Goal: Communication & Community: Answer question/provide support

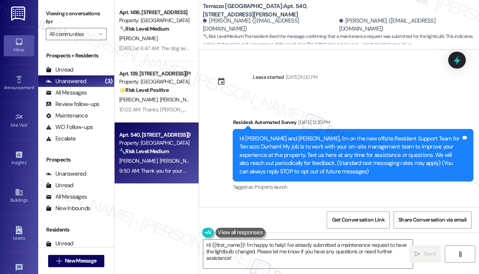
scroll to position [4326, 0]
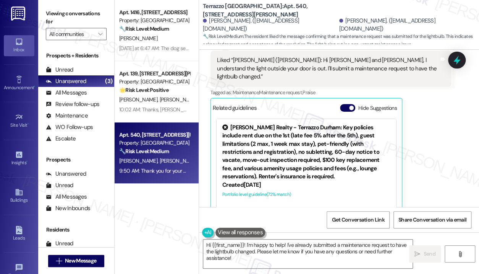
click at [173, 31] on div "🔧 Risk Level: Medium The resident is complaining about noise from an upstairs n…" at bounding box center [154, 29] width 71 height 8
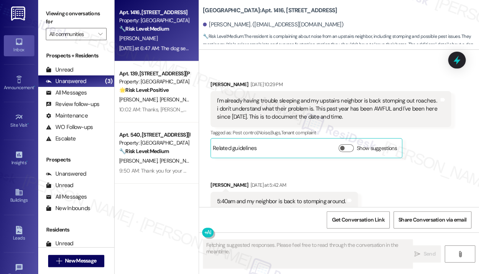
scroll to position [8761, 0]
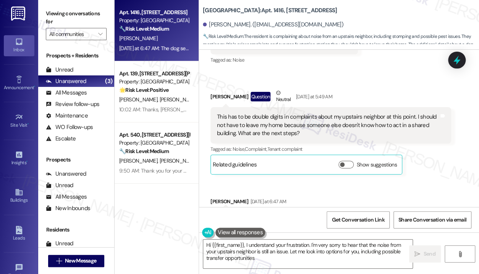
type textarea "Hi {{first_name}}, I understand your frustration. I'm very sorry to hear that t…"
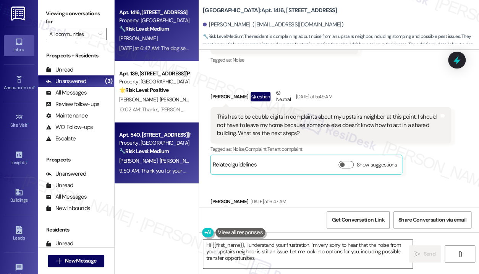
click at [148, 142] on div "Property: [GEOGRAPHIC_DATA]" at bounding box center [154, 143] width 71 height 8
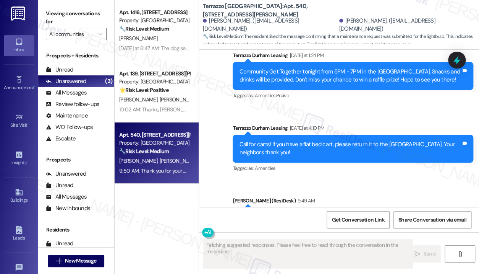
scroll to position [4173, 0]
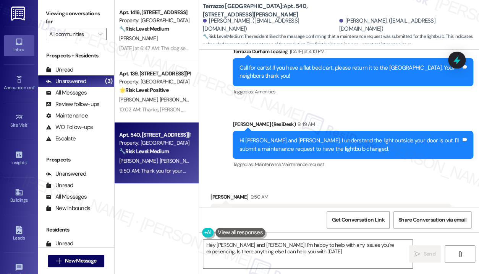
type textarea "Hey [PERSON_NAME] and [PERSON_NAME]! I'm happy to help with any issues you're e…"
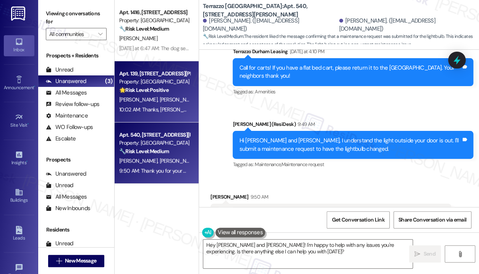
click at [159, 94] on div "Apt. 139, [STREET_ADDRESS][PERSON_NAME] Property: Terrazzo Durham 🌟 Risk Level:…" at bounding box center [157, 91] width 84 height 61
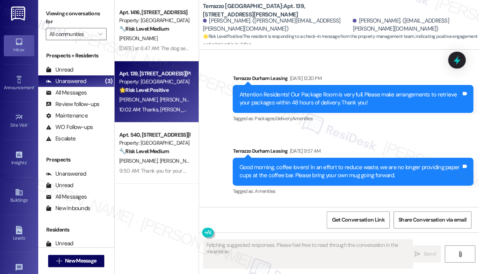
scroll to position [3567, 0]
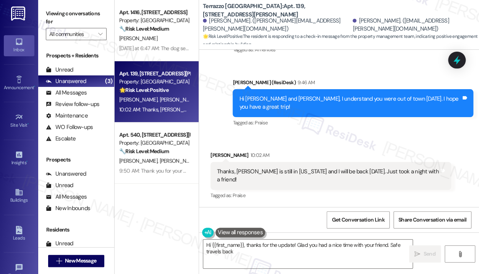
type textarea "Hi {{first_name}}, thanks for the update! Glad you had a nice time with your fr…"
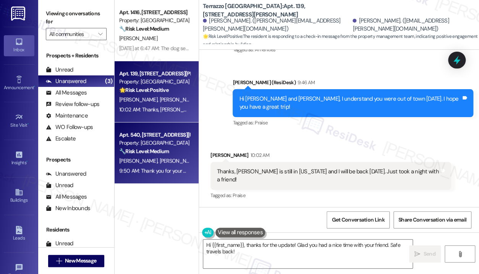
click at [167, 157] on div "[PERSON_NAME] [PERSON_NAME]" at bounding box center [154, 161] width 72 height 10
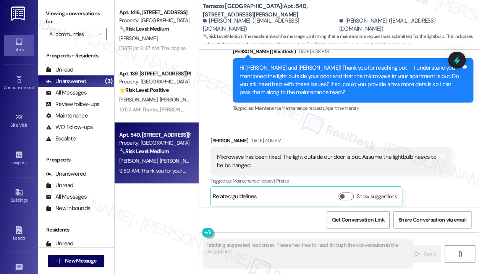
scroll to position [4326, 0]
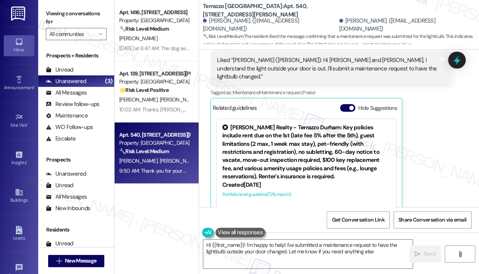
type textarea "Hi {{first_name}}! I'm happy to help! I've submitted a maintenance request to h…"
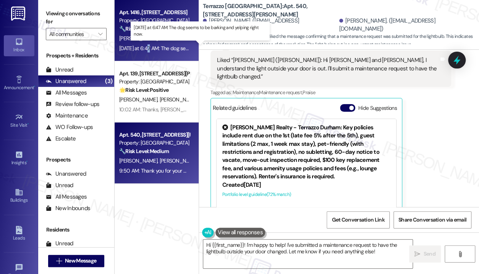
click at [149, 45] on div "[DATE] at 6:47 AM: The dog seems to be barking and yelping right now. [DATE] at…" at bounding box center [197, 48] width 156 height 7
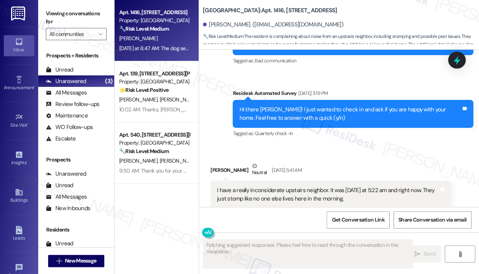
scroll to position [8761, 0]
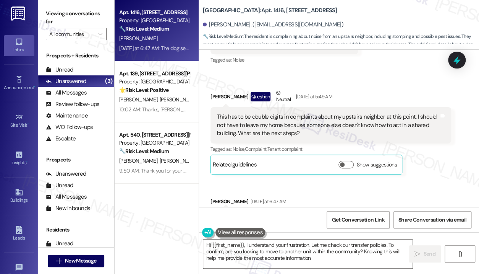
type textarea "Hi {{first_name}}, I understand your frustration. Let me check our transfer pol…"
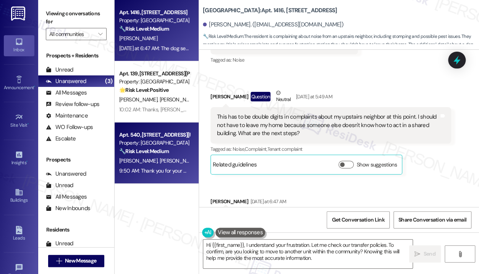
click at [137, 139] on div "Property: [GEOGRAPHIC_DATA]" at bounding box center [154, 143] width 71 height 8
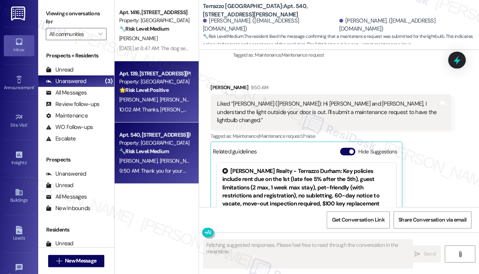
scroll to position [4326, 0]
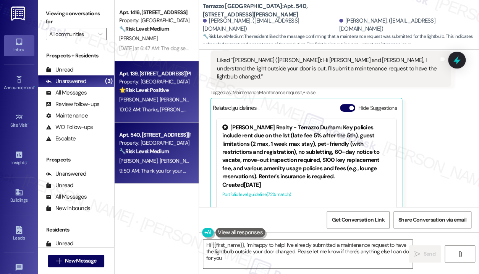
type textarea "Hi {{first_name}}, I'm happy to help! I've already submitted a maintenance requ…"
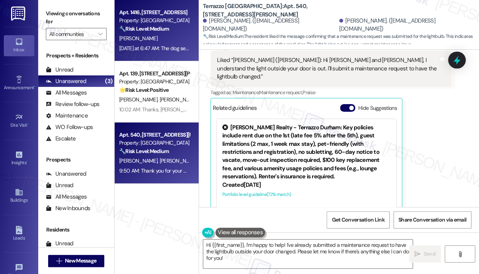
click at [152, 39] on div "[PERSON_NAME]" at bounding box center [154, 39] width 72 height 10
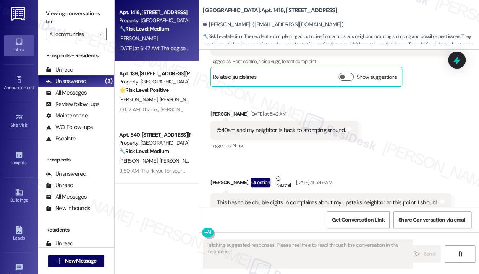
scroll to position [8761, 0]
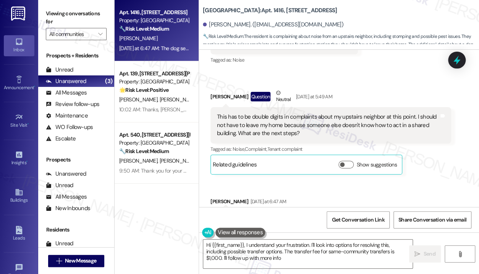
type textarea "Hi {{first_name}}, I understand your frustration. I'll look into options for re…"
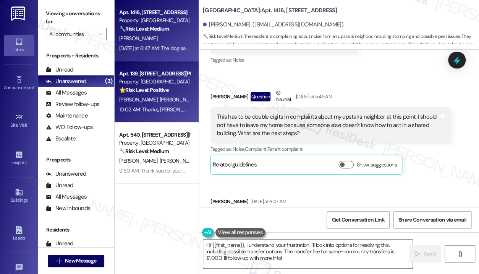
click at [131, 96] on span "[PERSON_NAME]" at bounding box center [139, 99] width 41 height 7
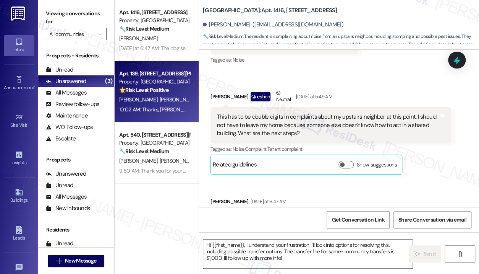
type textarea "Fetching suggested responses. Please feel free to read through the conversation…"
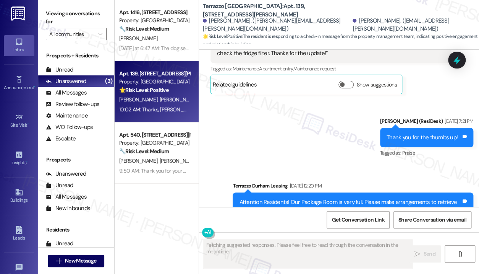
scroll to position [3567, 0]
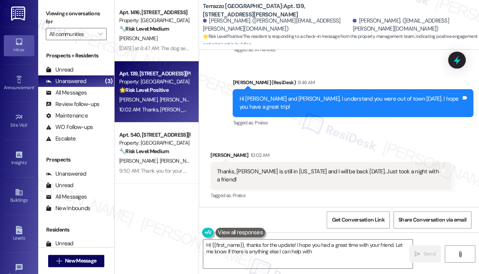
type textarea "Hi {{first_name}}, thanks for the update! I hope you had a great time with your…"
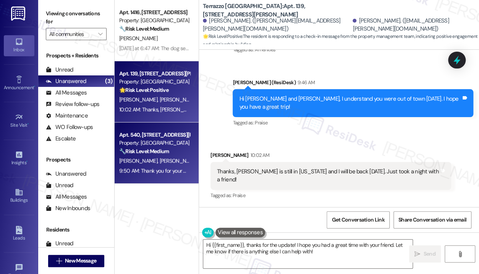
click at [171, 144] on div "Property: [GEOGRAPHIC_DATA]" at bounding box center [154, 143] width 71 height 8
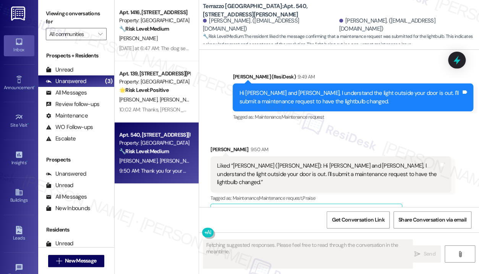
scroll to position [4135, 0]
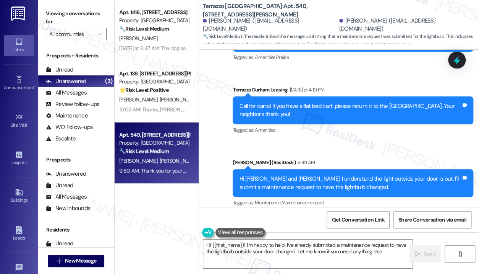
type textarea "Hi {{first_name}}! I'm happy to help. I've already submitted a maintenance requ…"
